Goal: Information Seeking & Learning: Learn about a topic

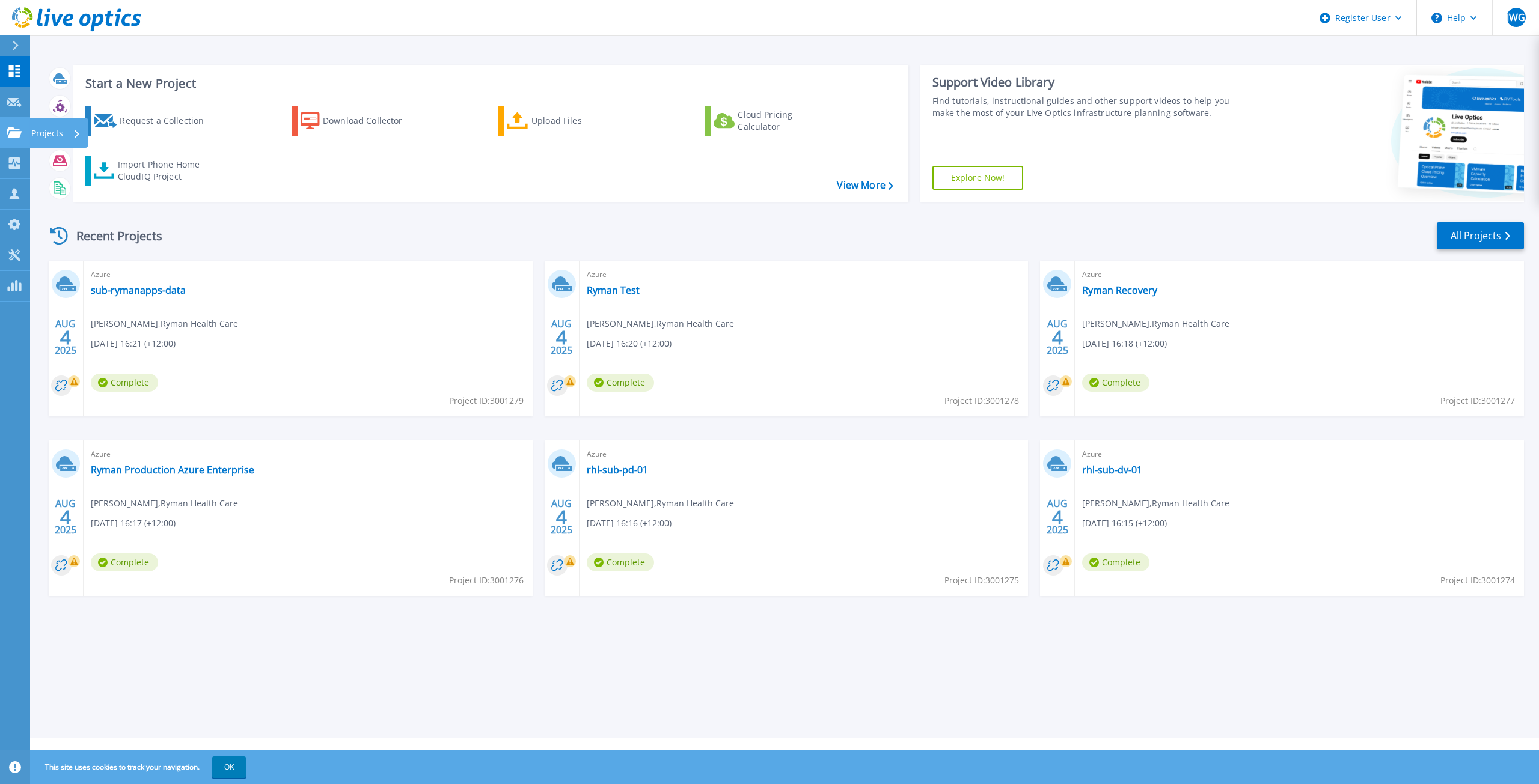
click at [27, 129] on link "Projects Projects" at bounding box center [15, 132] width 30 height 30
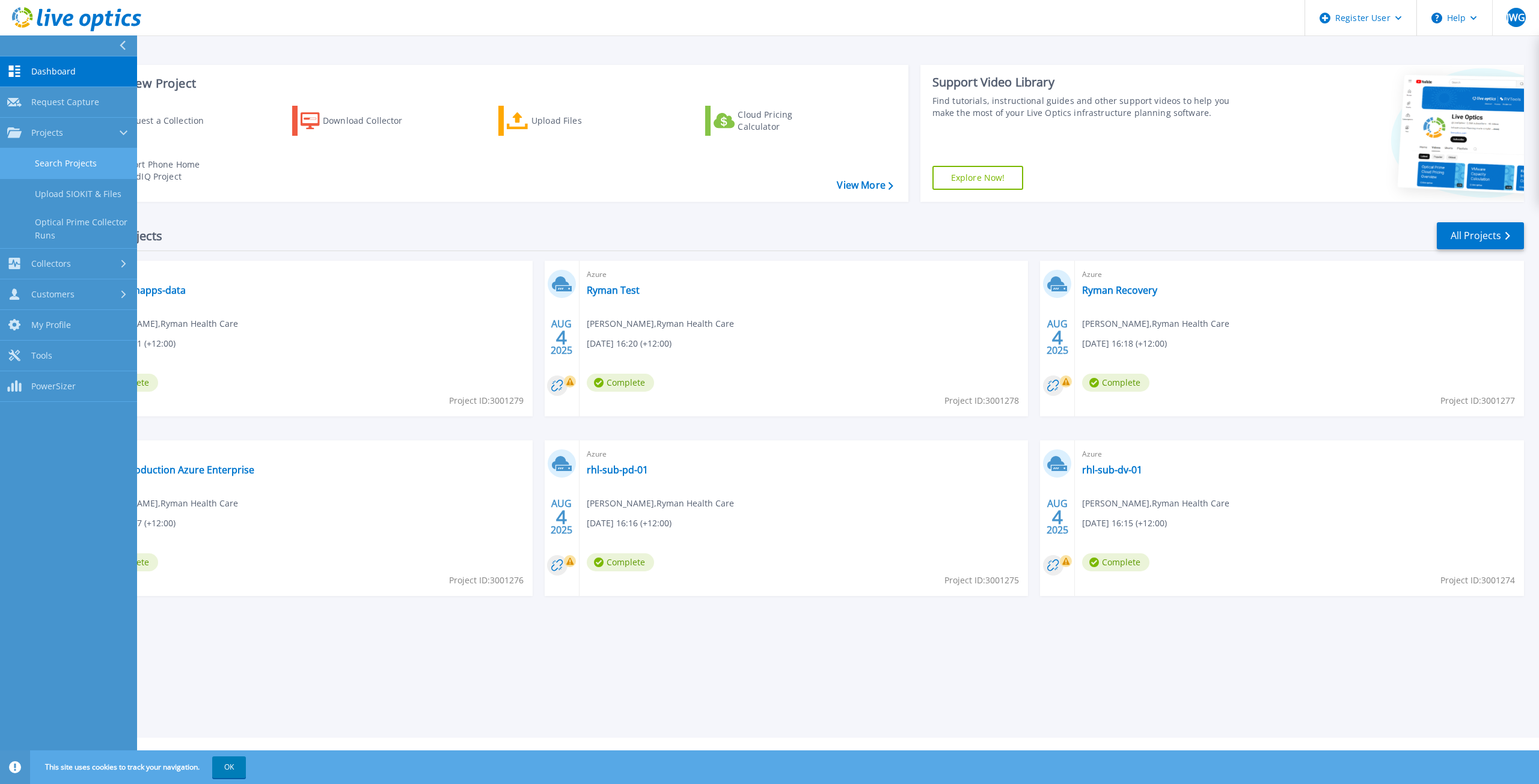
click at [54, 159] on link "Search Projects" at bounding box center [69, 163] width 137 height 30
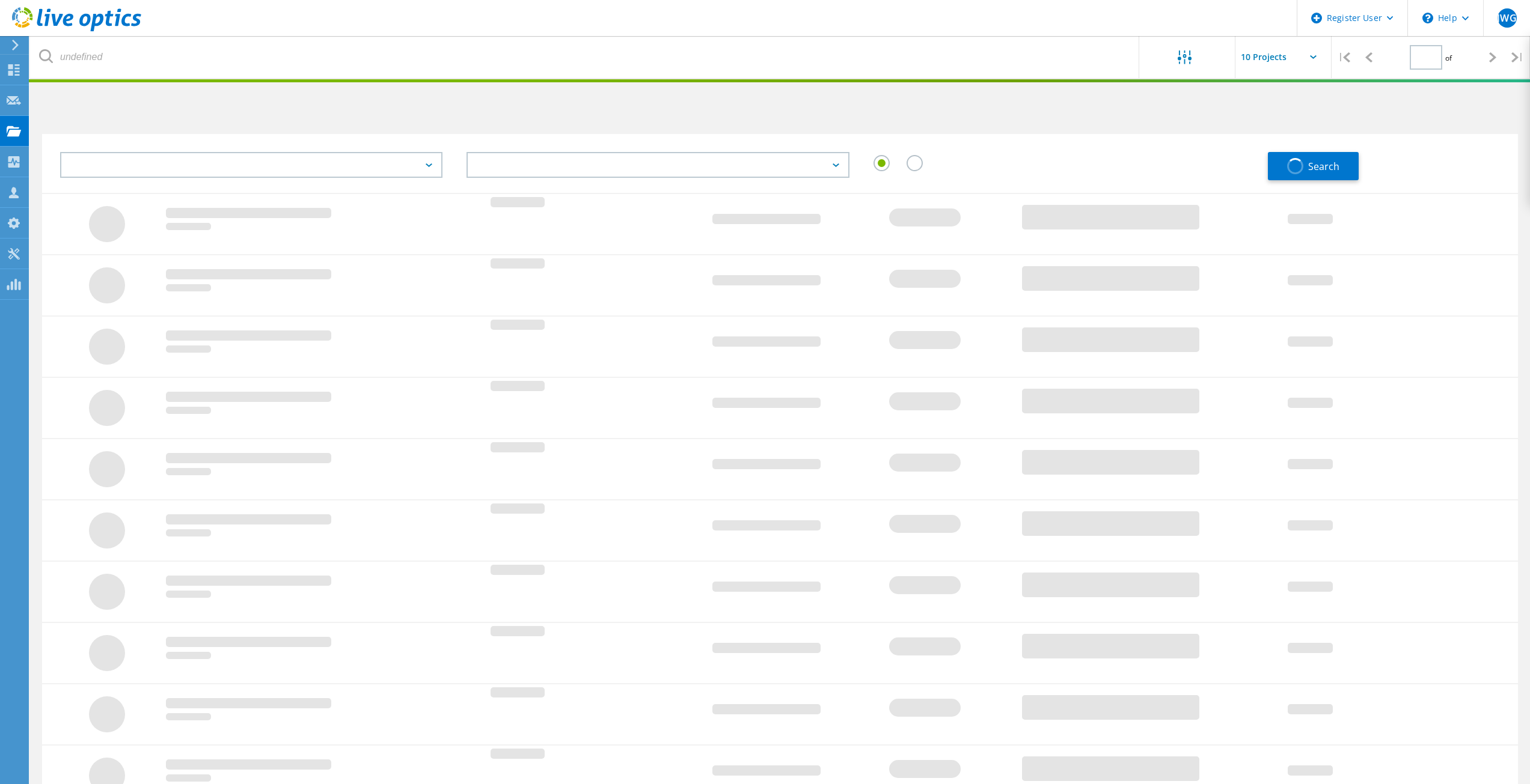
type input "1"
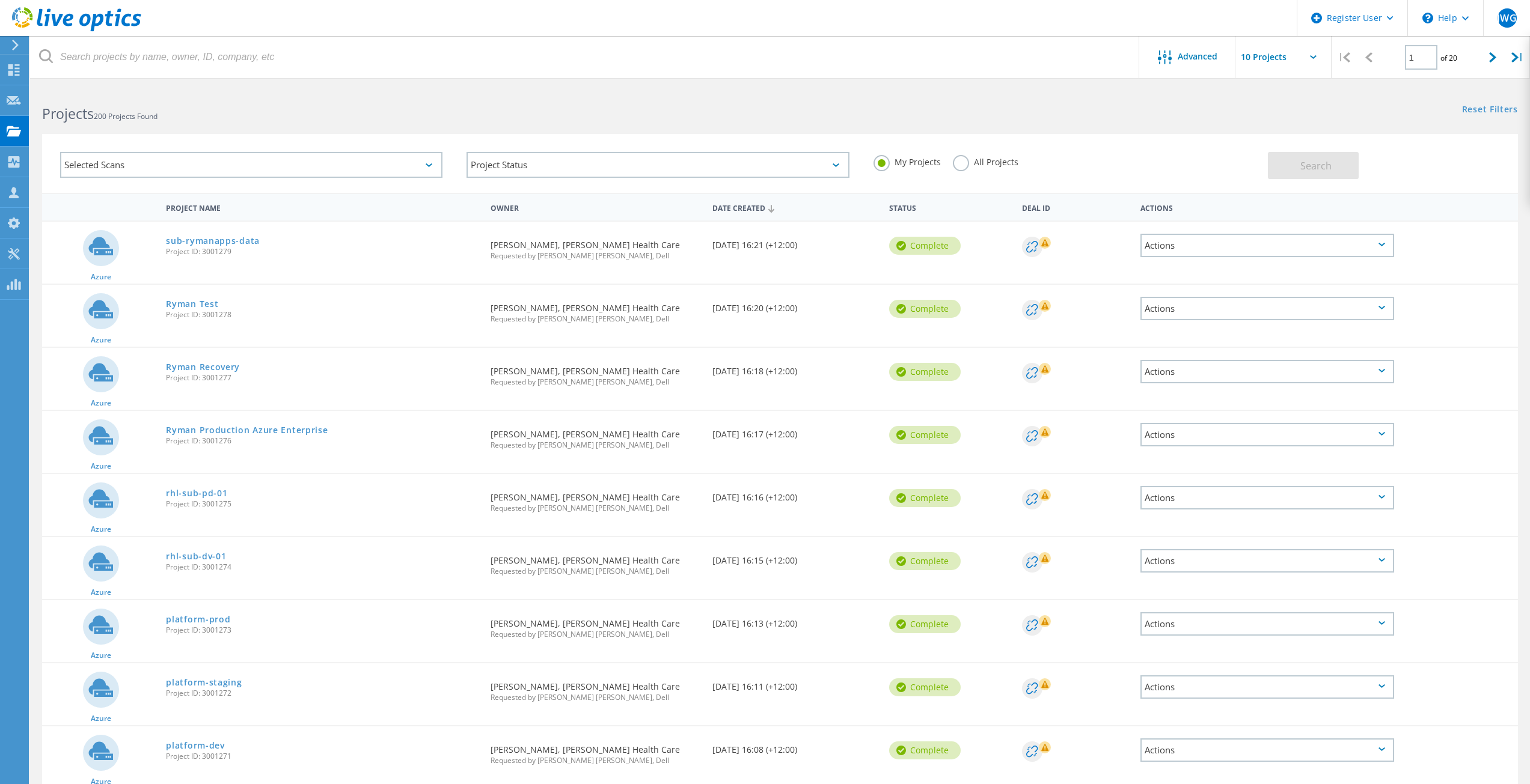
click at [959, 166] on label "All Projects" at bounding box center [985, 161] width 66 height 11
click at [0, 0] on input "All Projects" at bounding box center [0, 0] width 0 height 0
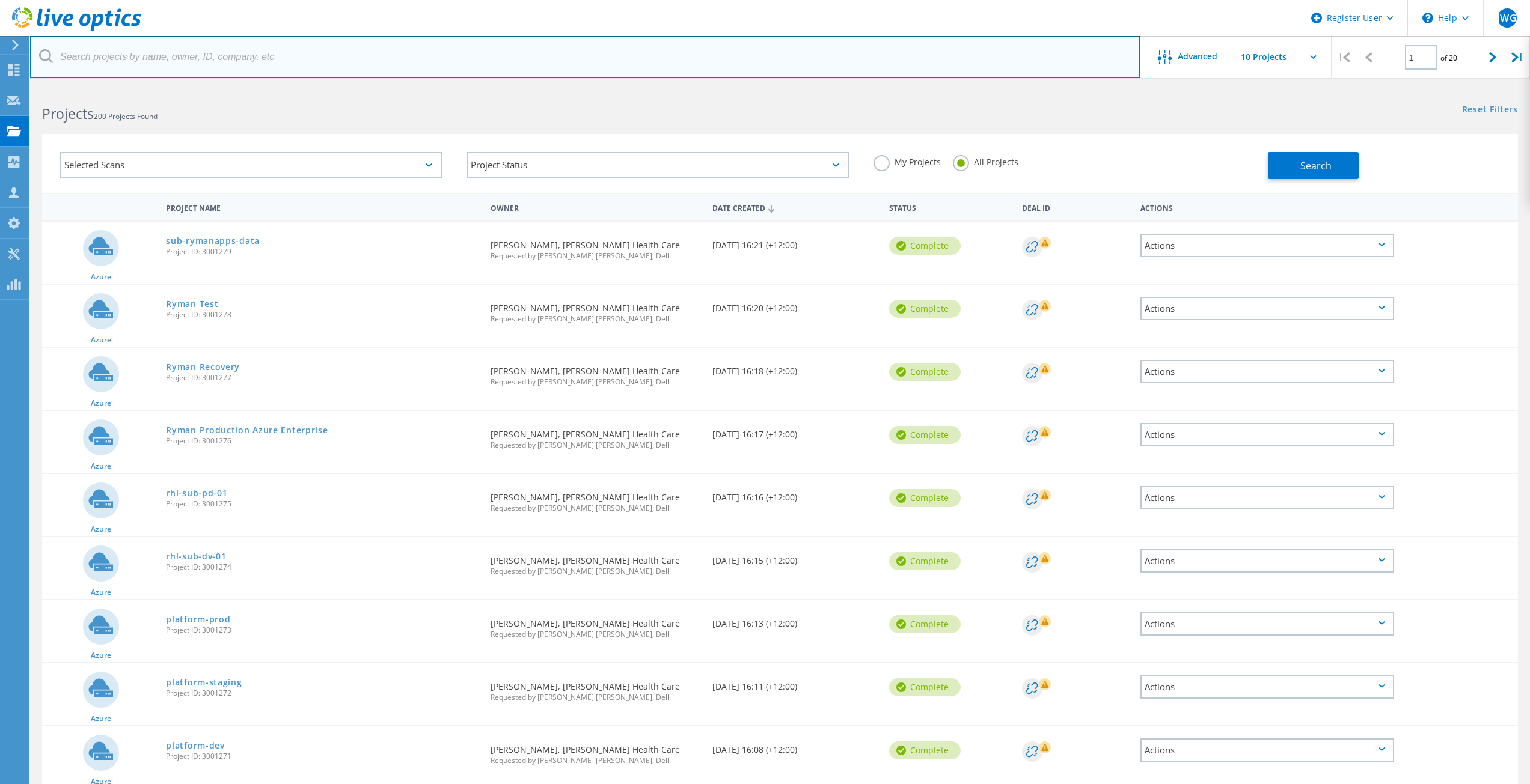
click at [125, 59] on input "text" at bounding box center [585, 57] width 1110 height 42
paste input "2993590"
type input "2993590"
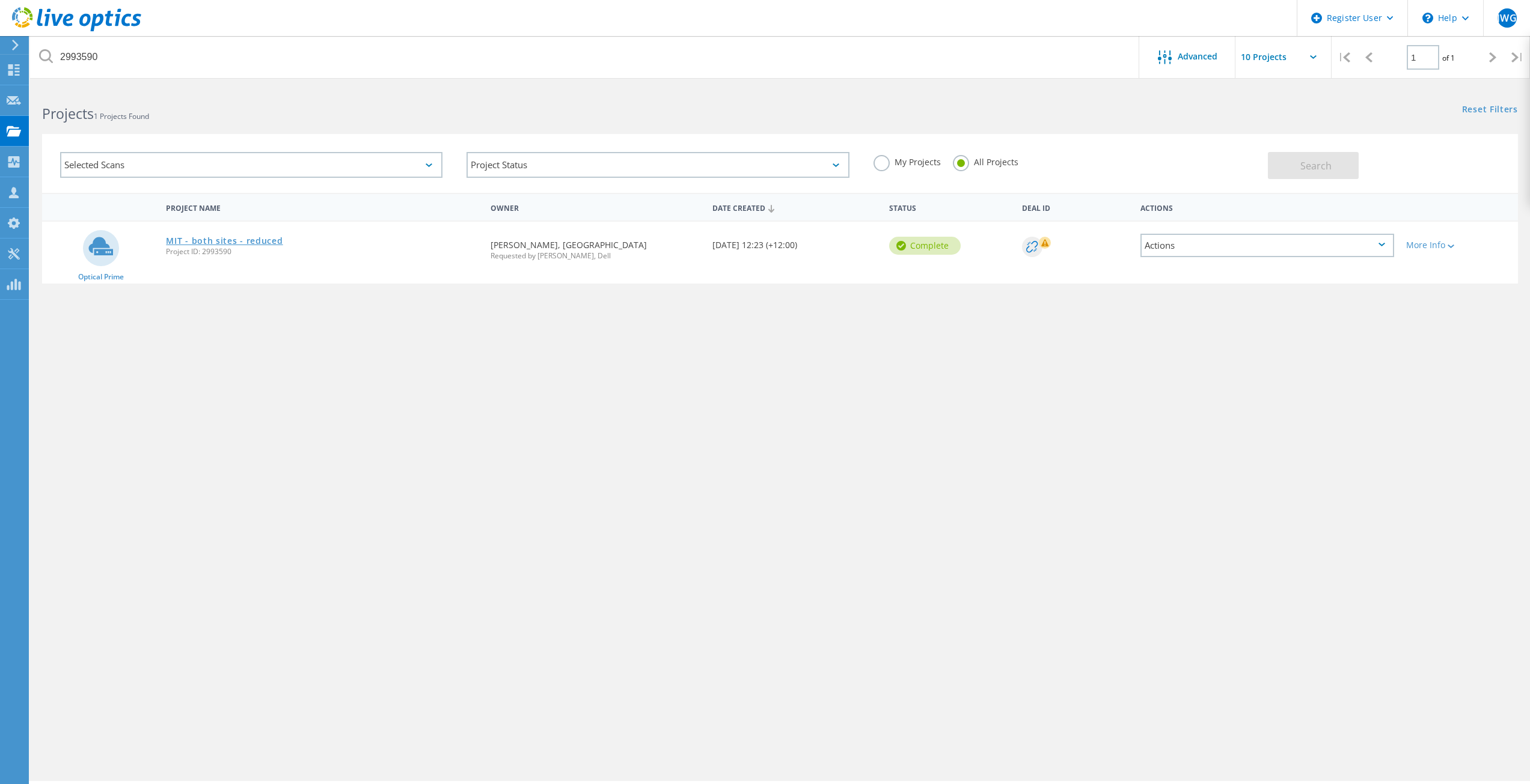
click at [228, 244] on link "MIT - both sites - reduced" at bounding box center [224, 241] width 117 height 8
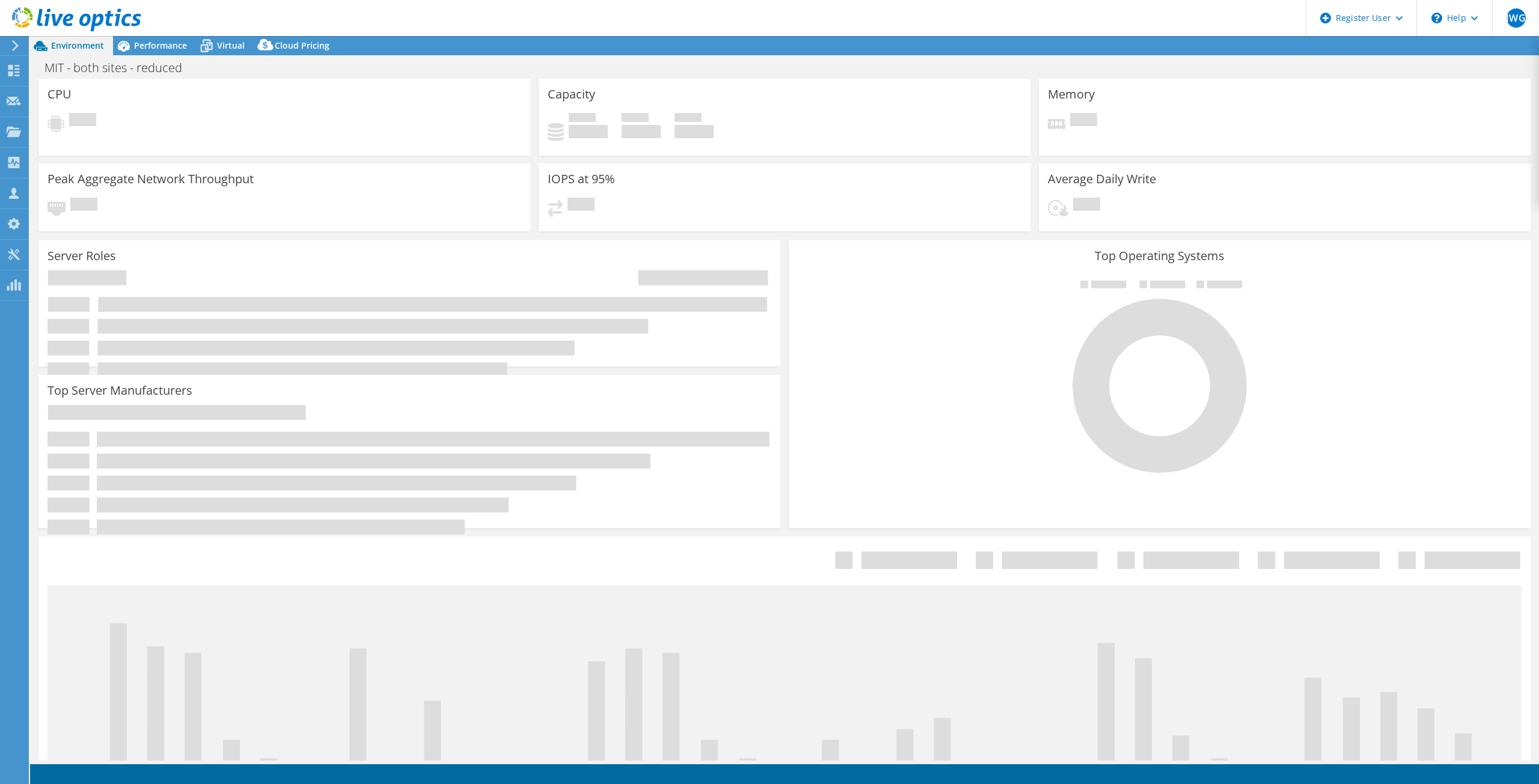
select select "[GEOGRAPHIC_DATA]"
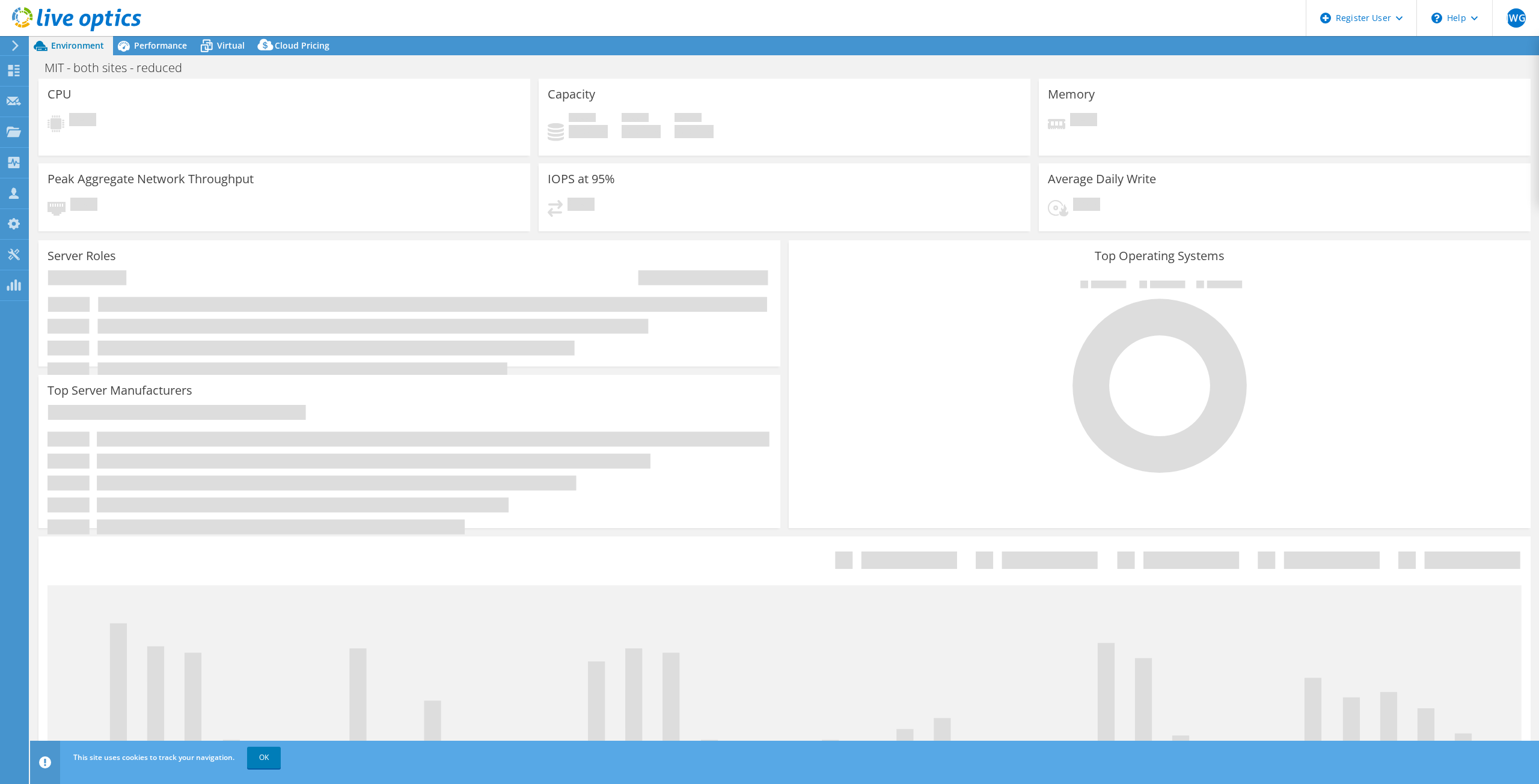
select select "AUD"
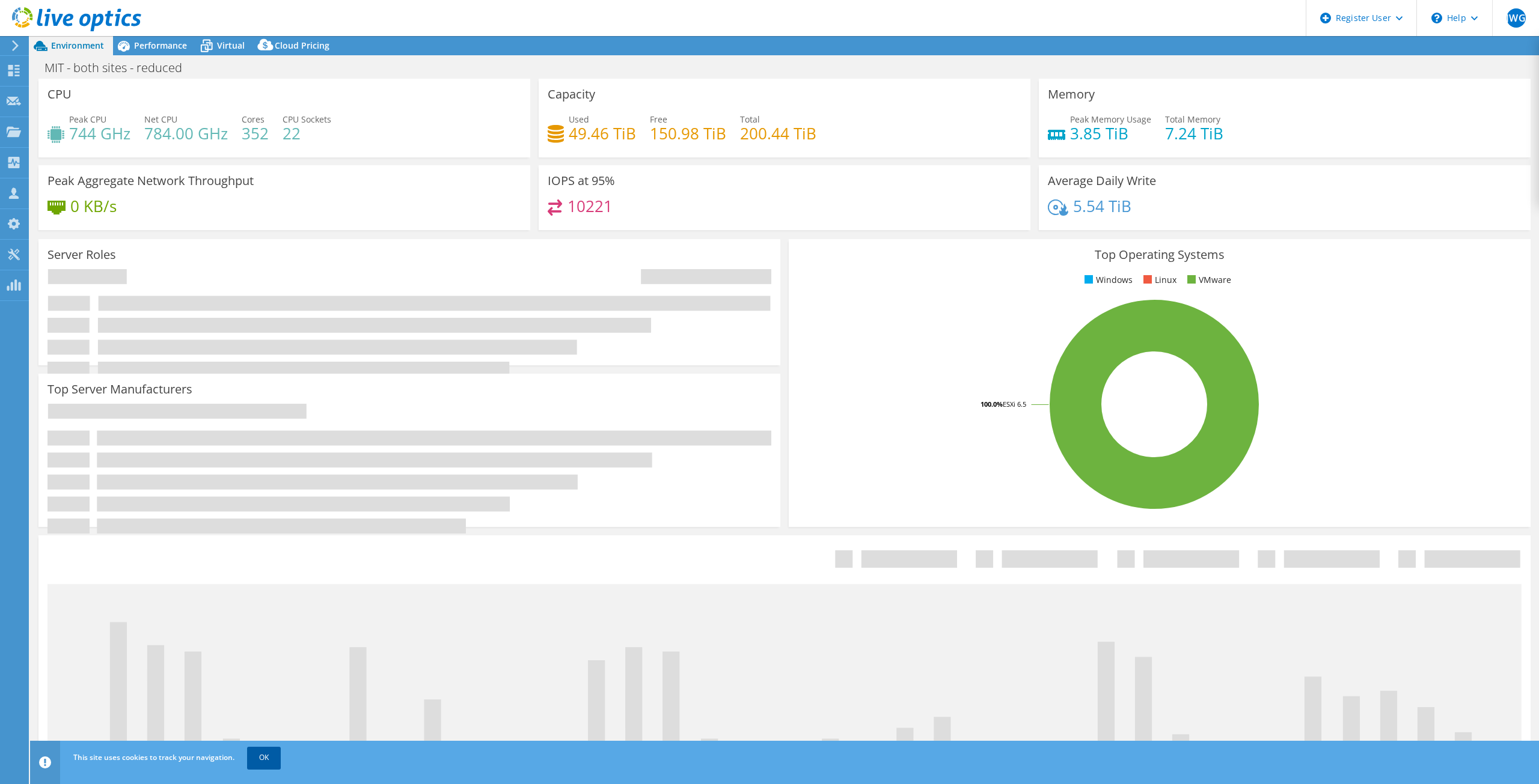
click at [265, 752] on link "OK" at bounding box center [264, 758] width 34 height 22
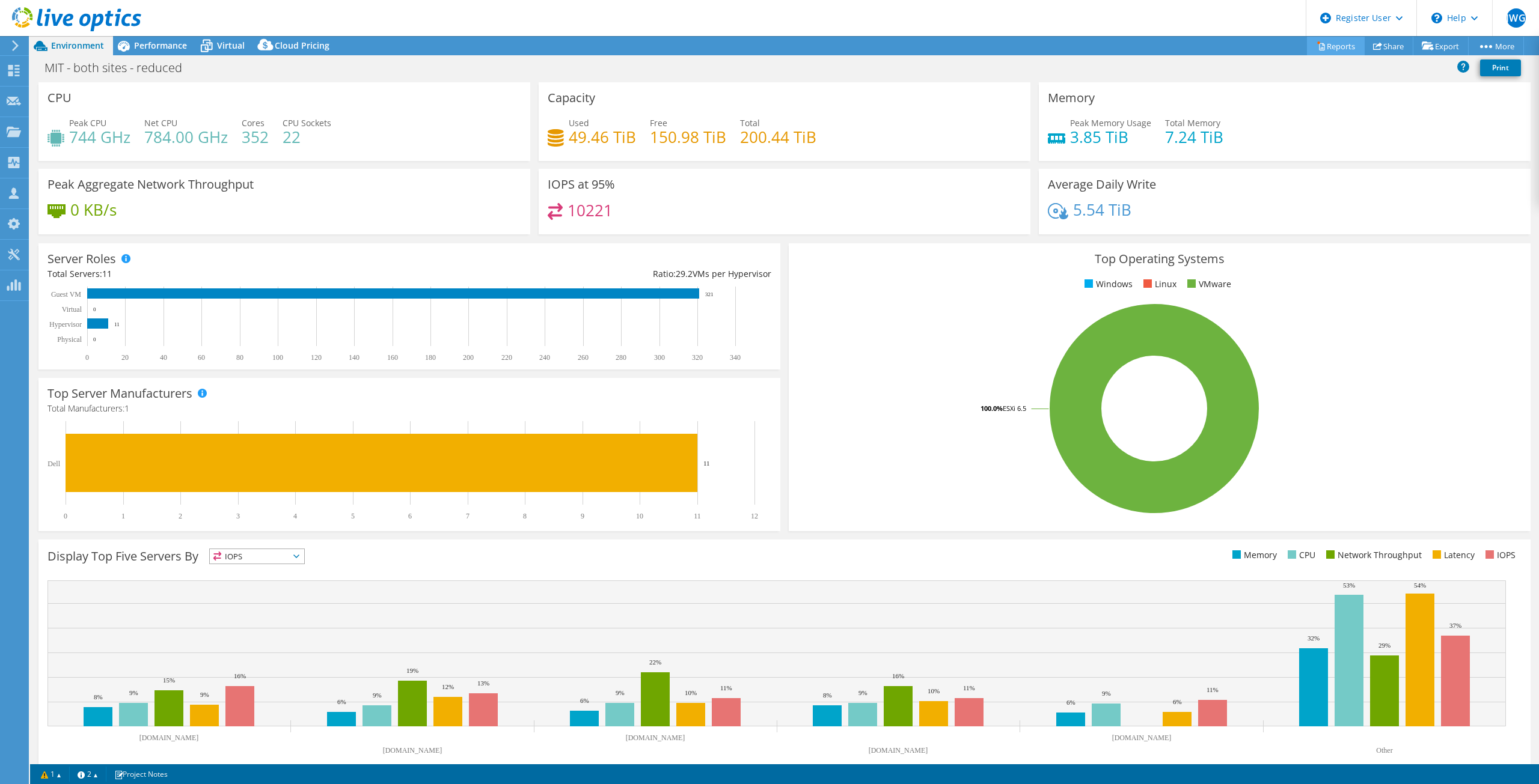
click at [1334, 48] on link "Reports" at bounding box center [1337, 46] width 58 height 18
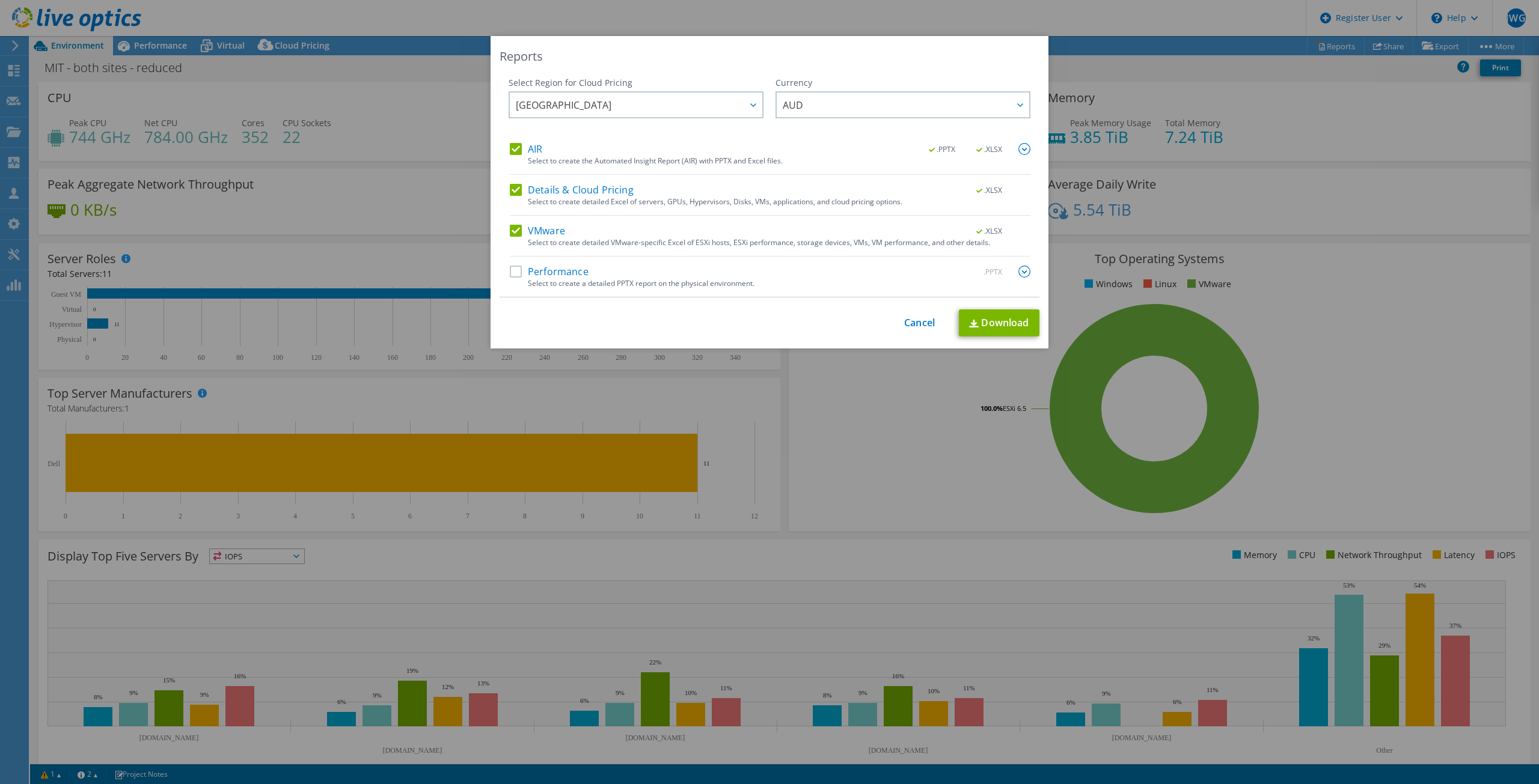
click at [547, 270] on label "Performance" at bounding box center [549, 271] width 79 height 12
click at [0, 0] on input "Performance" at bounding box center [0, 0] width 0 height 0
click at [1001, 320] on link "Download" at bounding box center [1000, 323] width 81 height 27
click at [911, 322] on link "Cancel" at bounding box center [919, 323] width 30 height 11
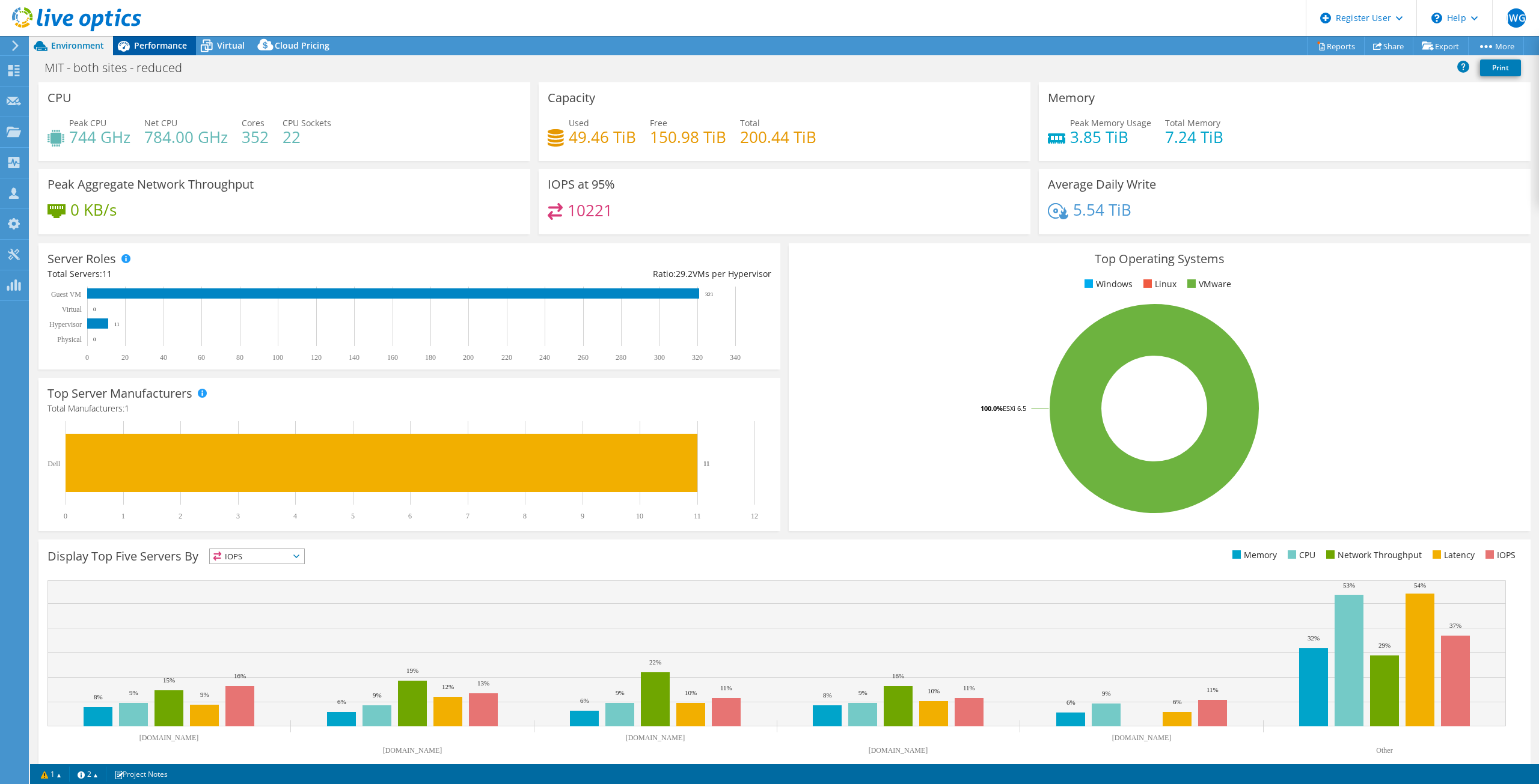
click at [159, 42] on span "Performance" at bounding box center [160, 45] width 53 height 11
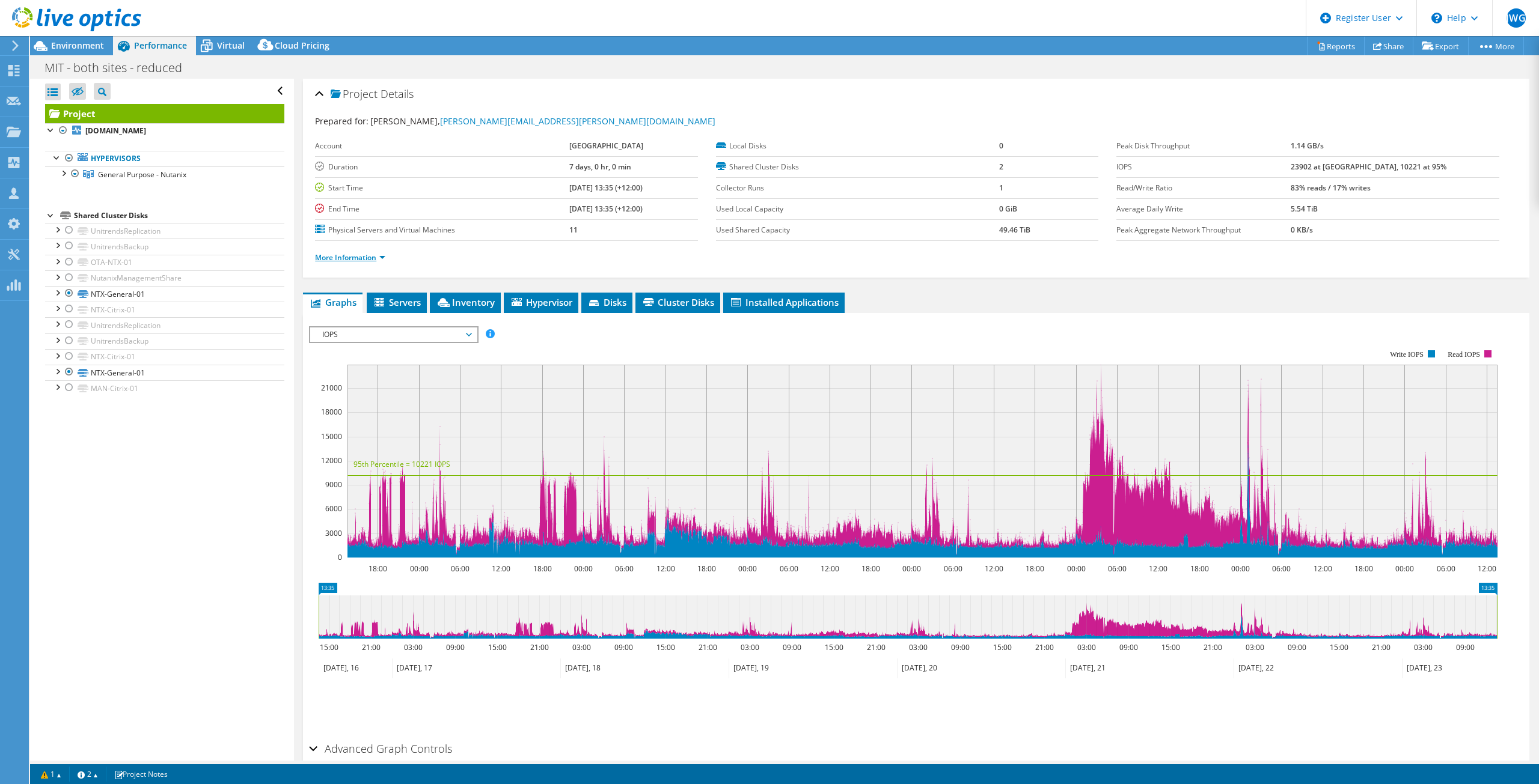
click at [376, 257] on link "More Information" at bounding box center [350, 258] width 70 height 10
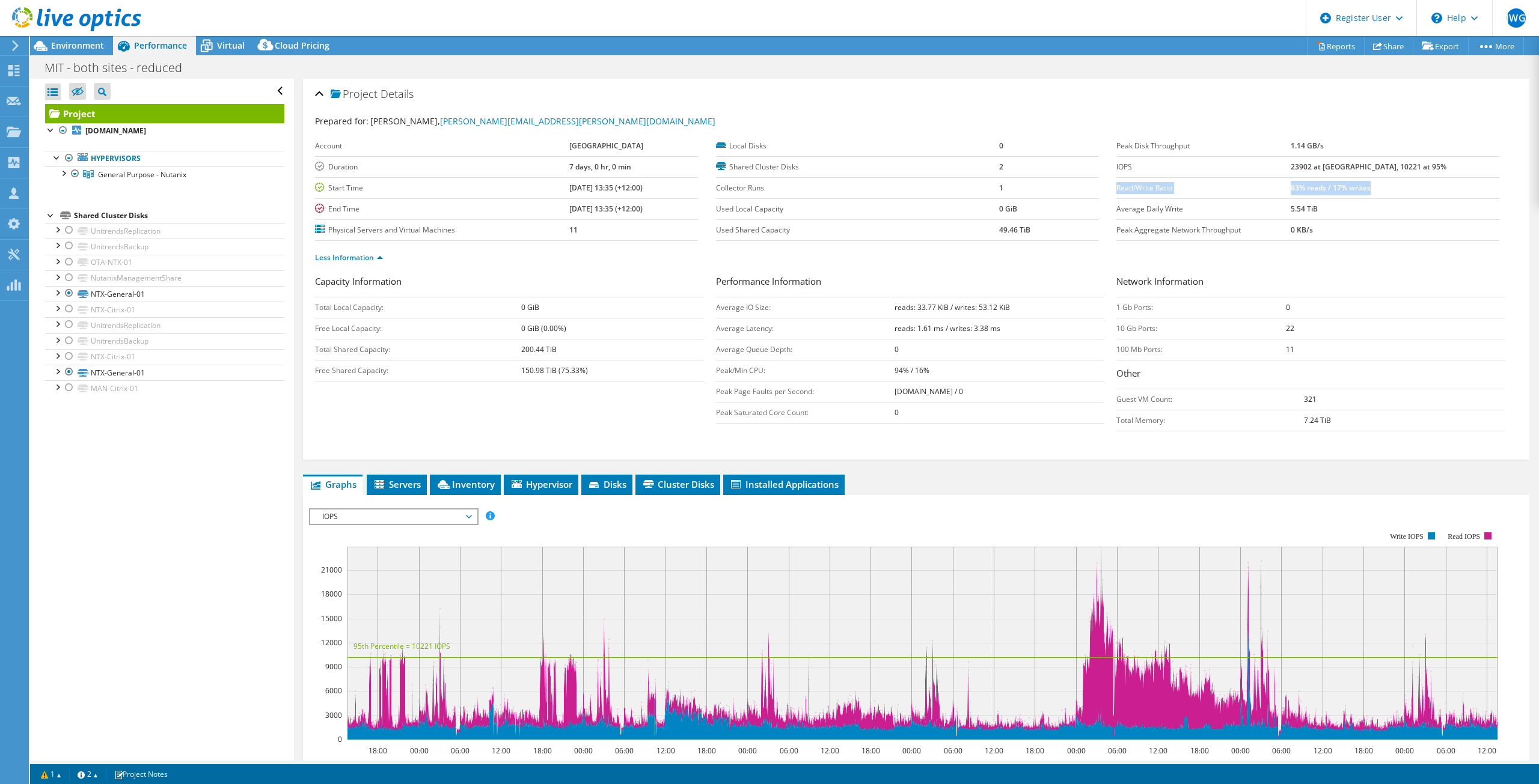
drag, startPoint x: 1415, startPoint y: 190, endPoint x: 1111, endPoint y: 188, distance: 304.0
click at [1116, 188] on tr "Read/Write Ratio 83% reads / 17% writes" at bounding box center [1308, 188] width 383 height 21
copy tr "Read/Write Ratio 83% reads / 17% writes"
click at [1116, 164] on label "IOPS" at bounding box center [1203, 167] width 174 height 12
drag, startPoint x: 1112, startPoint y: 168, endPoint x: 1376, endPoint y: 169, distance: 264.0
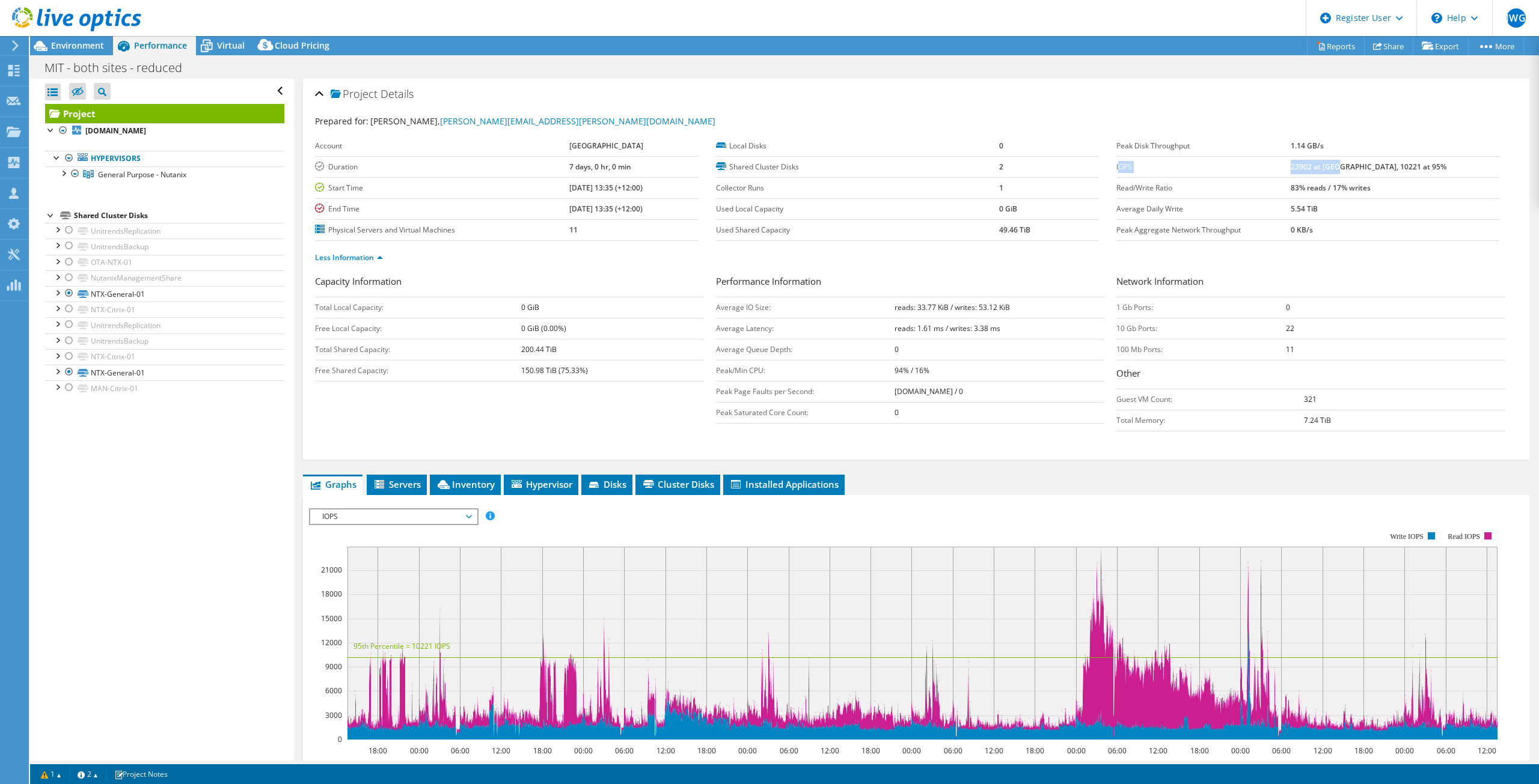
click at [1376, 169] on tr "IOPS 23902 at [GEOGRAPHIC_DATA], 10221 at 95%" at bounding box center [1308, 167] width 383 height 21
copy tr "OPS 23902 at [GEOGRAPHIC_DATA]"
drag, startPoint x: 1009, startPoint y: 306, endPoint x: 700, endPoint y: 309, distance: 309.0
click at [700, 309] on div "Capacity Information Total Local Capacity: 0 GiB Free Local Capacity: 0 GiB (0.…" at bounding box center [916, 356] width 1203 height 163
click at [700, 309] on td "0 GiB" at bounding box center [612, 308] width 183 height 21
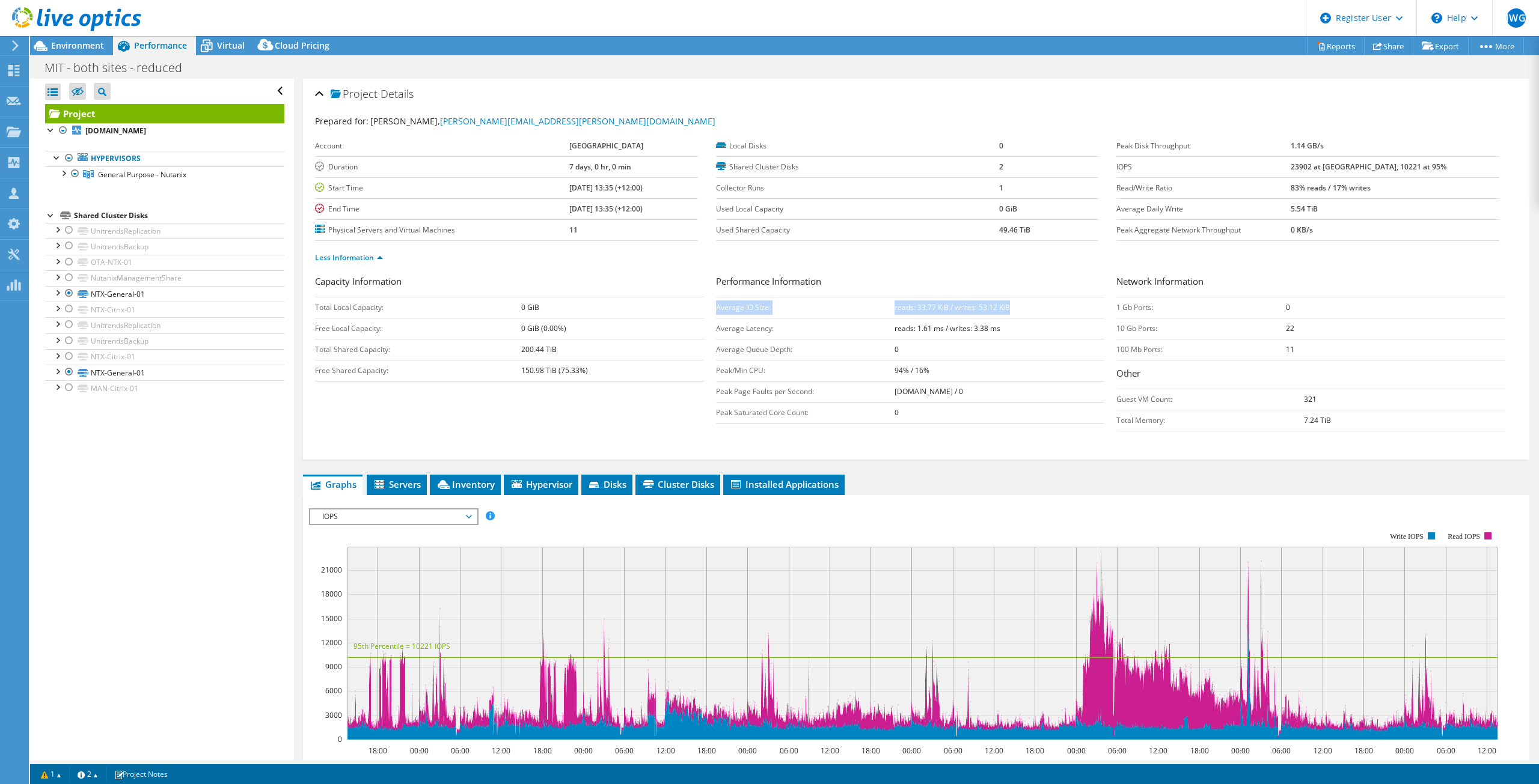
drag, startPoint x: 1025, startPoint y: 307, endPoint x: 714, endPoint y: 310, distance: 311.0
click at [716, 310] on tr "Average IO Size: reads: 33.77 KiB / writes: 53.12 KiB" at bounding box center [911, 308] width 389 height 21
copy tr "Average IO Size: reads: 33.77 KiB / writes: 53.12 KiB"
drag, startPoint x: 1379, startPoint y: 145, endPoint x: 1104, endPoint y: 146, distance: 275.0
click at [1104, 146] on section "Prepared for: [PERSON_NAME], [PERSON_NAME][EMAIL_ADDRESS][PERSON_NAME][DOMAIN_N…" at bounding box center [916, 195] width 1203 height 160
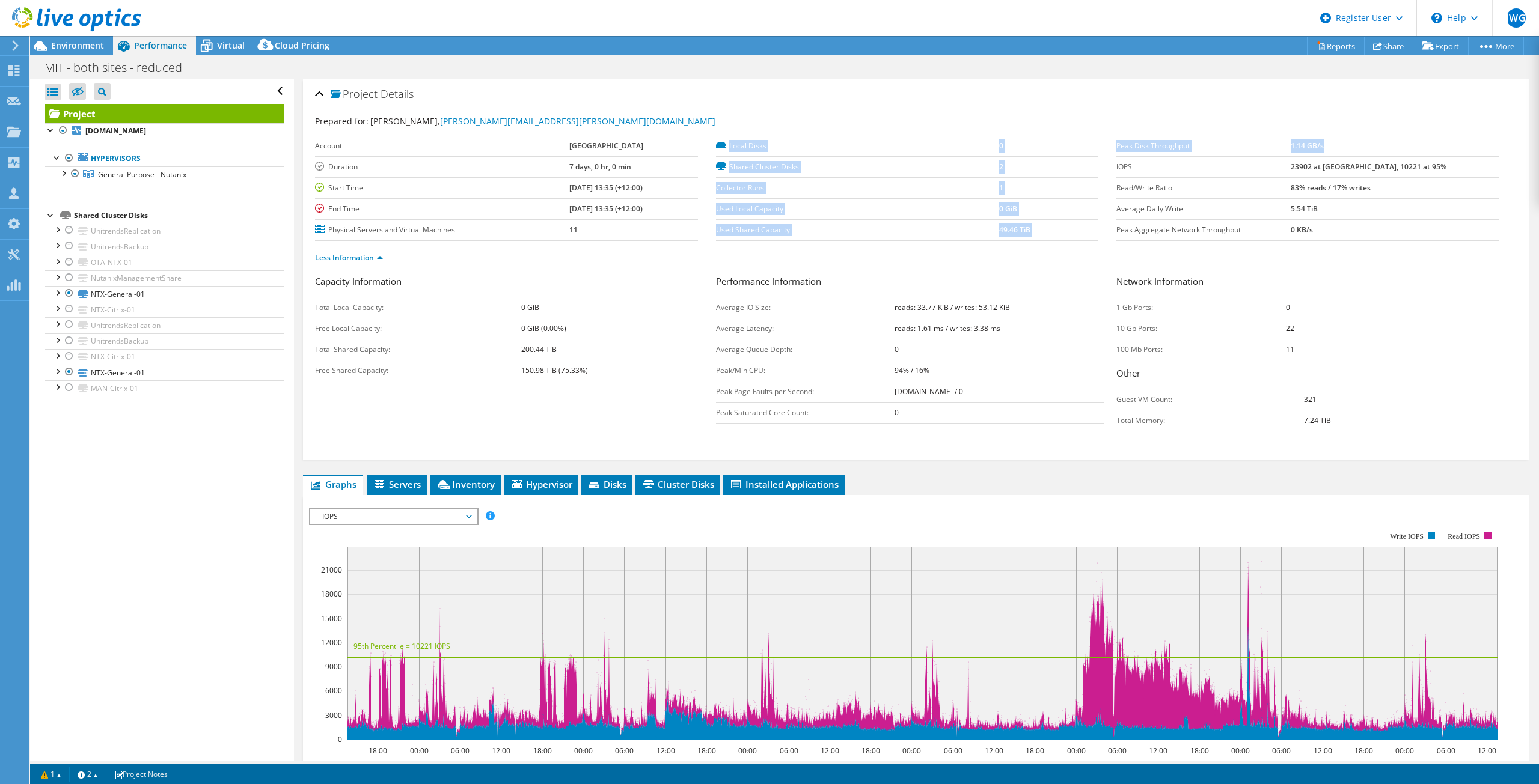
copy section "Local Disks 0 Shared Cluster Disks 2 Collector Runs 1 Used Local Capacity 0 GiB…"
